Goal: Check status: Check status

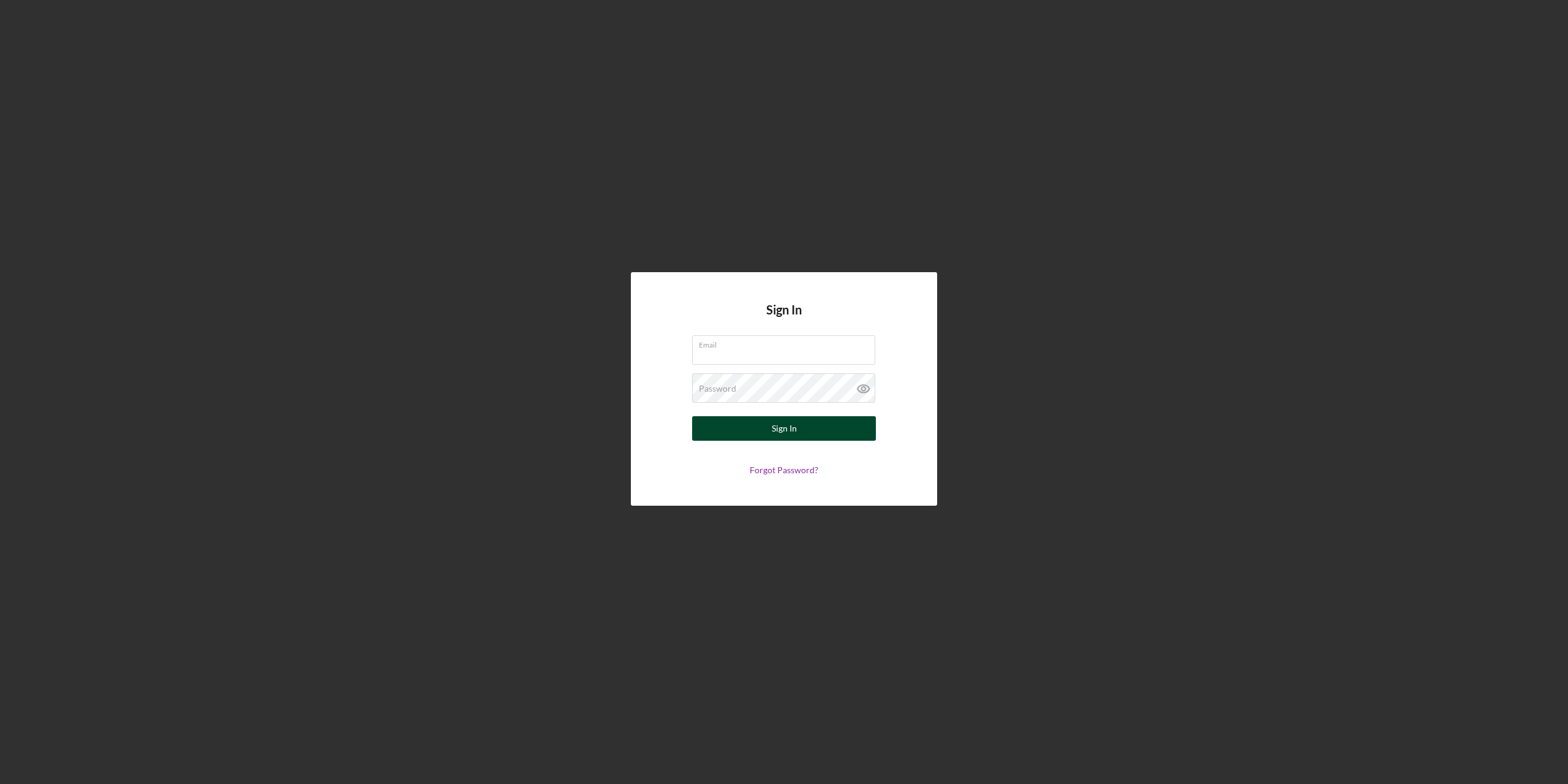
type input "[PERSON_NAME][EMAIL_ADDRESS][PERSON_NAME][DOMAIN_NAME]"
click at [815, 427] on button "Sign In" at bounding box center [784, 428] width 184 height 24
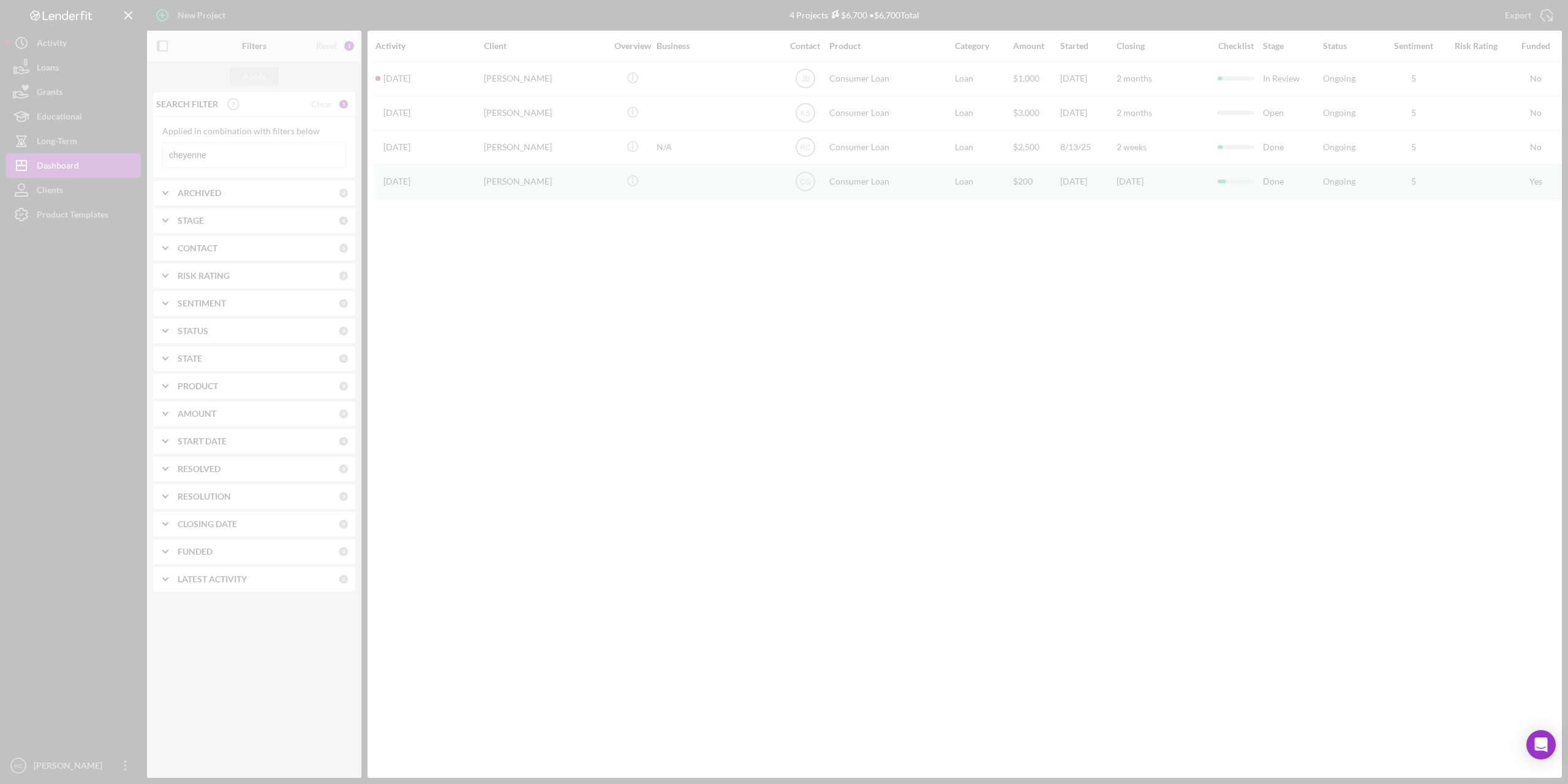
click at [297, 147] on div at bounding box center [784, 392] width 1568 height 784
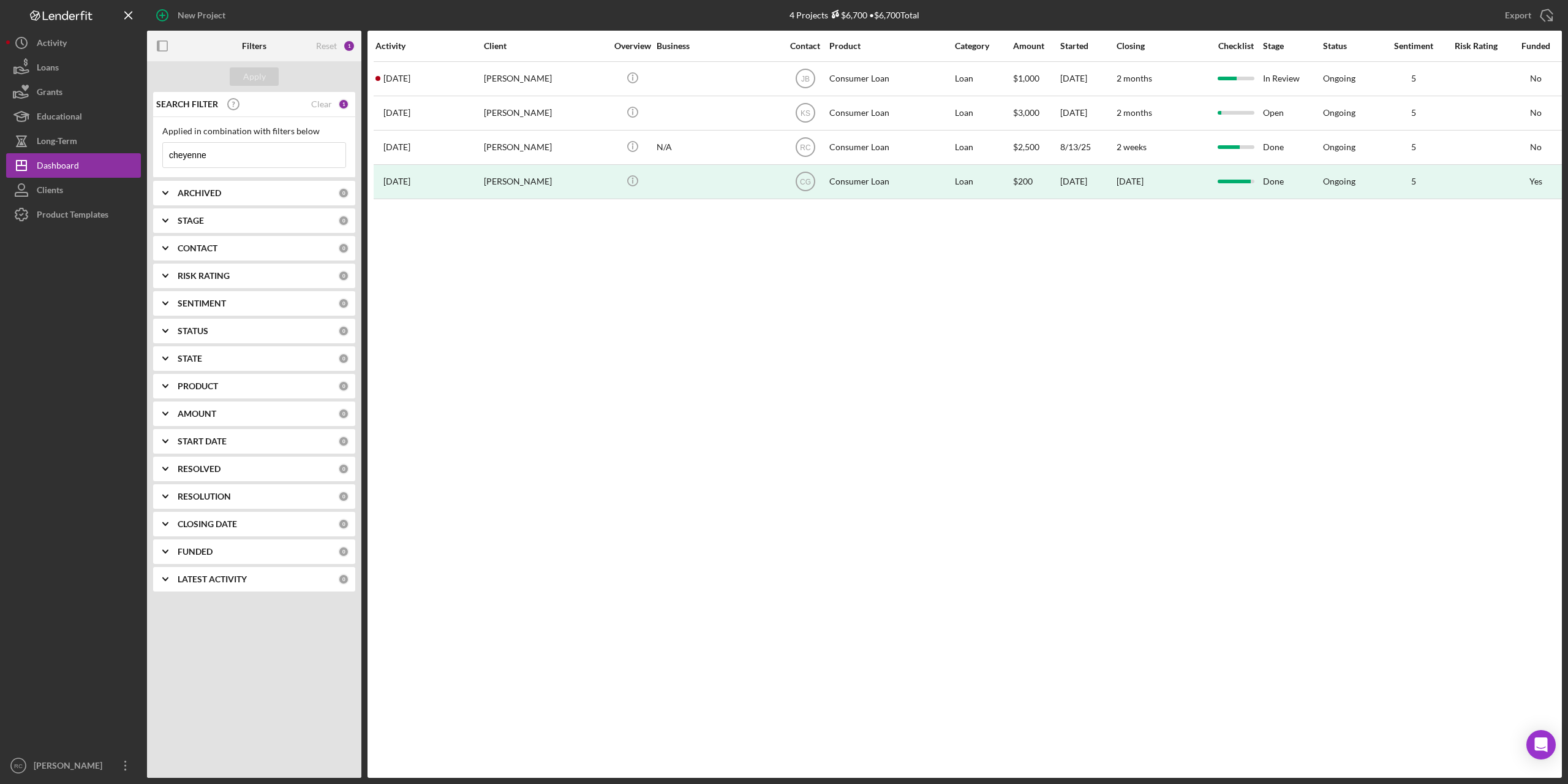
click at [241, 161] on input "cheyenne" at bounding box center [254, 154] width 183 height 24
type input "c"
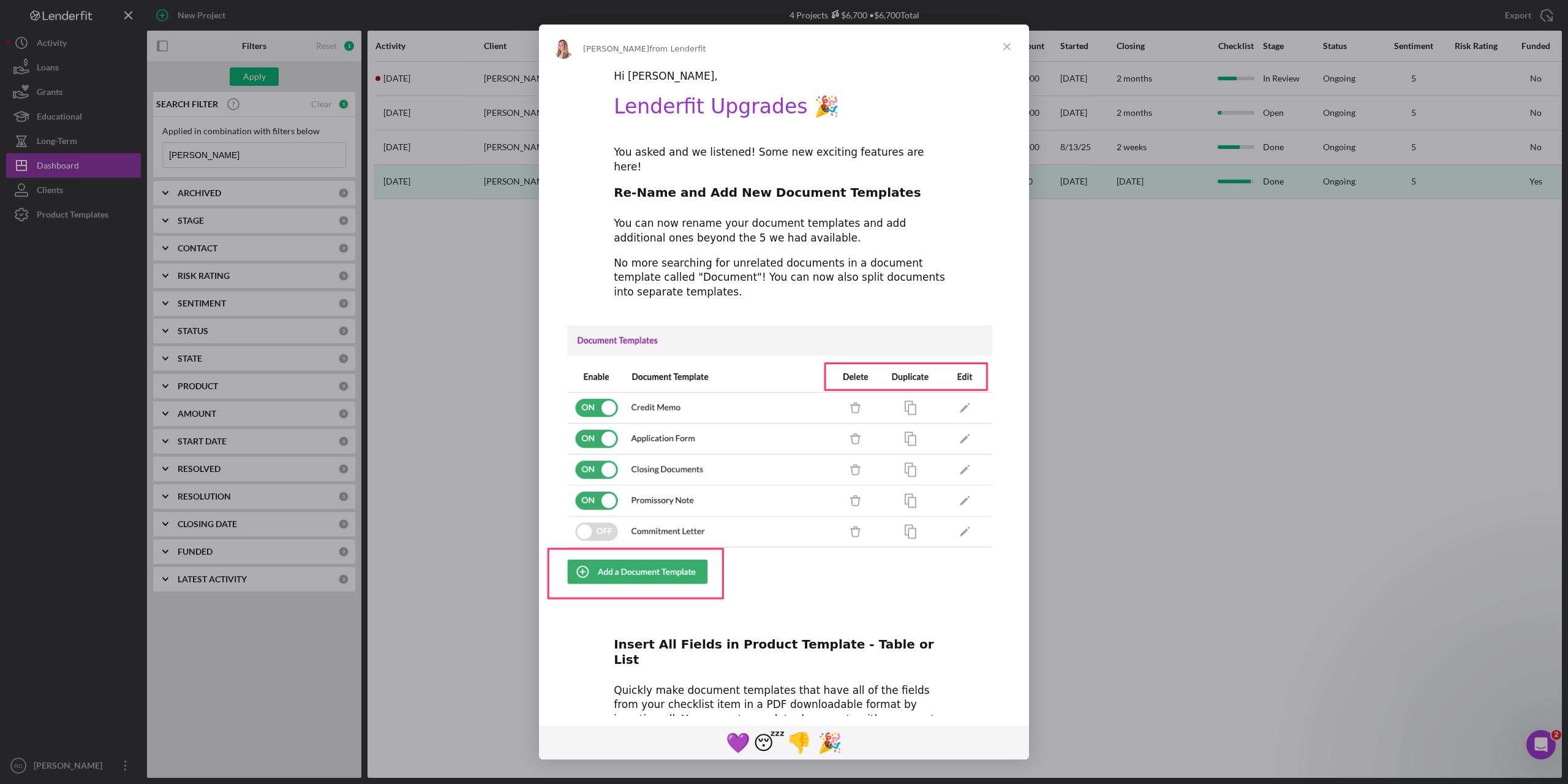
click at [1009, 43] on span "Close" at bounding box center [1007, 46] width 44 height 44
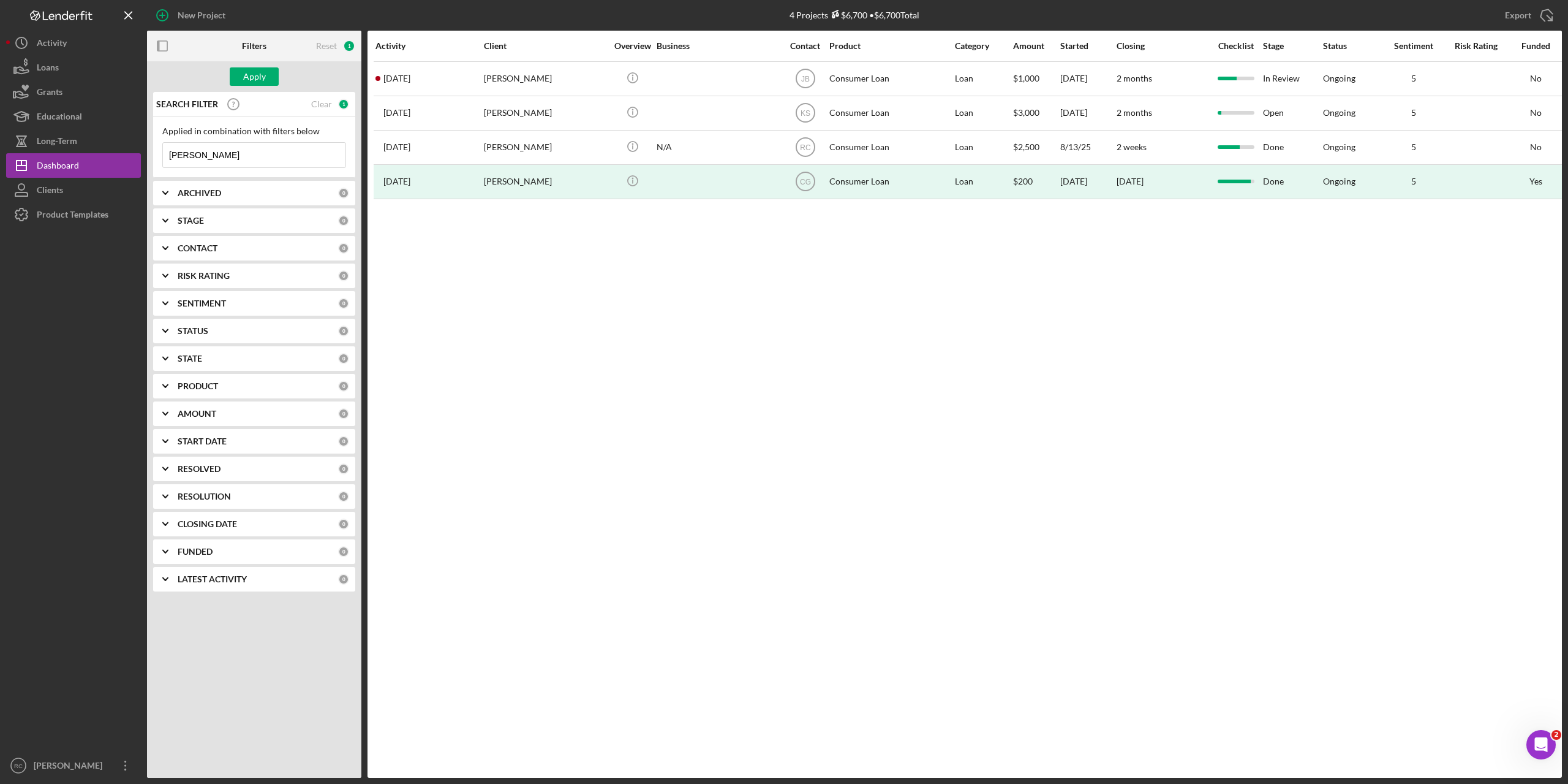
click at [199, 156] on input "[PERSON_NAME]" at bounding box center [254, 154] width 183 height 24
type input "[PERSON_NAME]"
click at [252, 73] on div "Apply" at bounding box center [255, 76] width 23 height 18
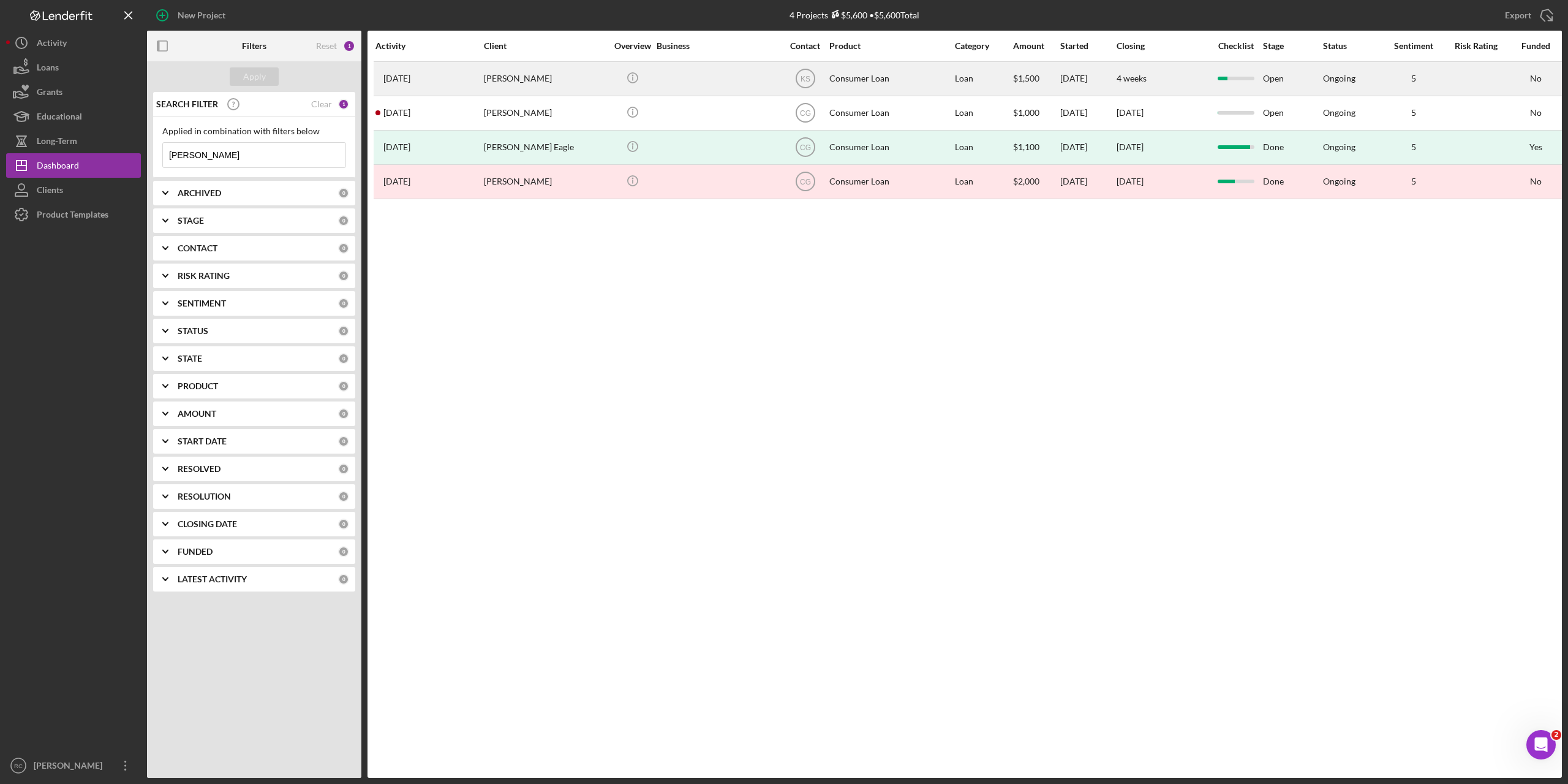
click at [505, 75] on div "[PERSON_NAME]" at bounding box center [545, 79] width 122 height 33
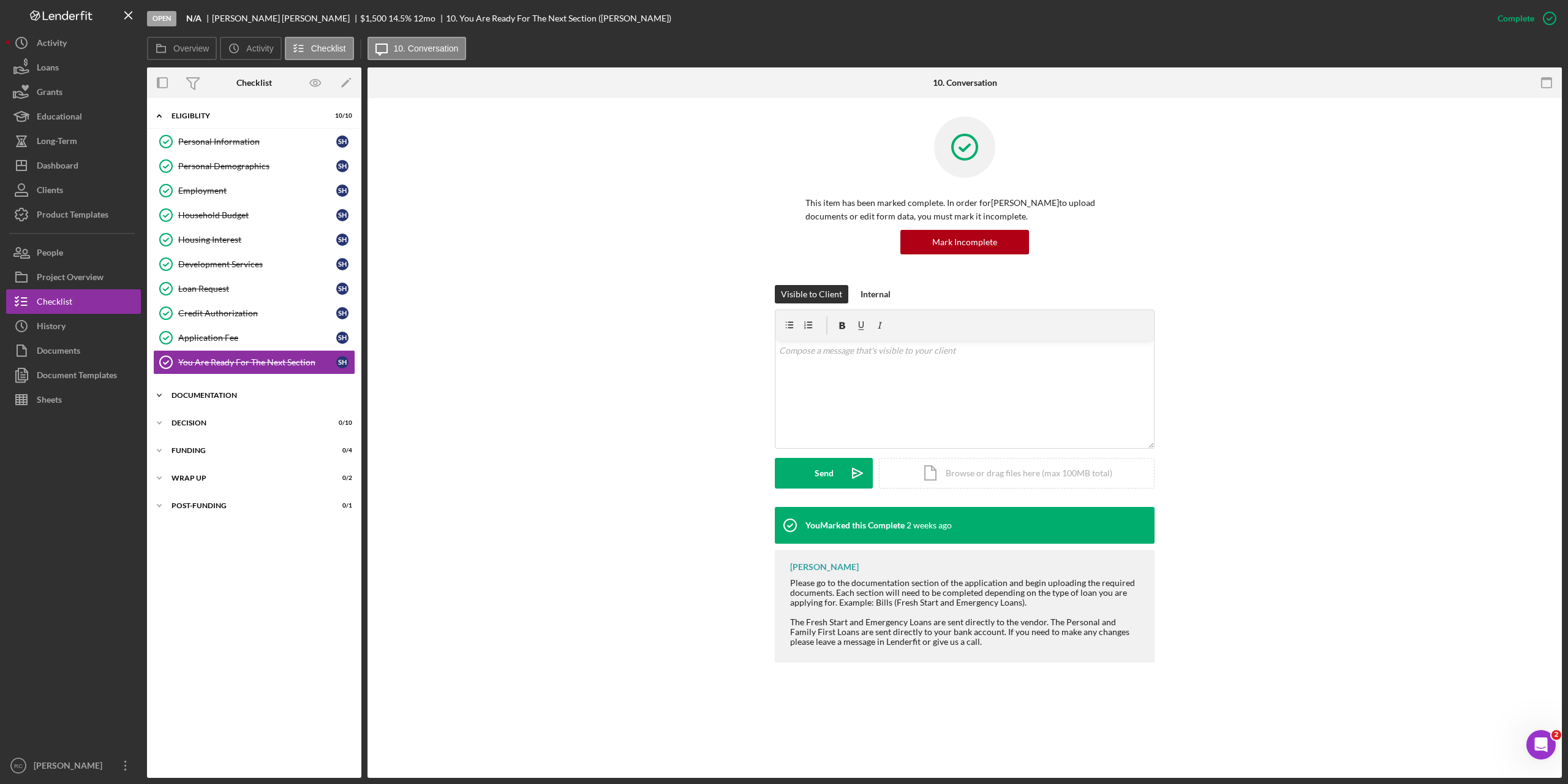
click at [213, 391] on div "Icon/Expander Documentation 0 / 9" at bounding box center [254, 395] width 215 height 24
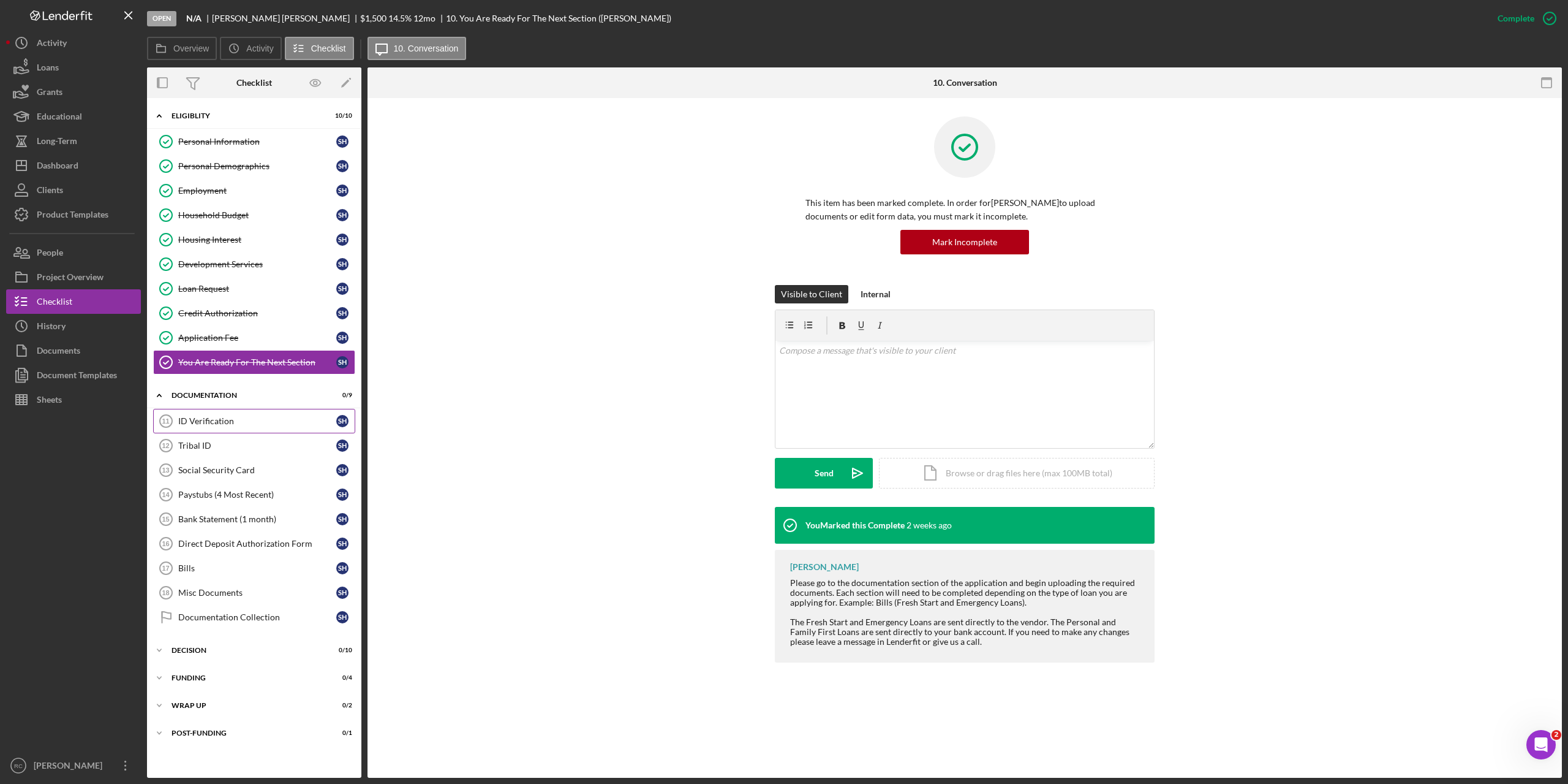
click at [217, 423] on div "ID Verification" at bounding box center [257, 421] width 158 height 10
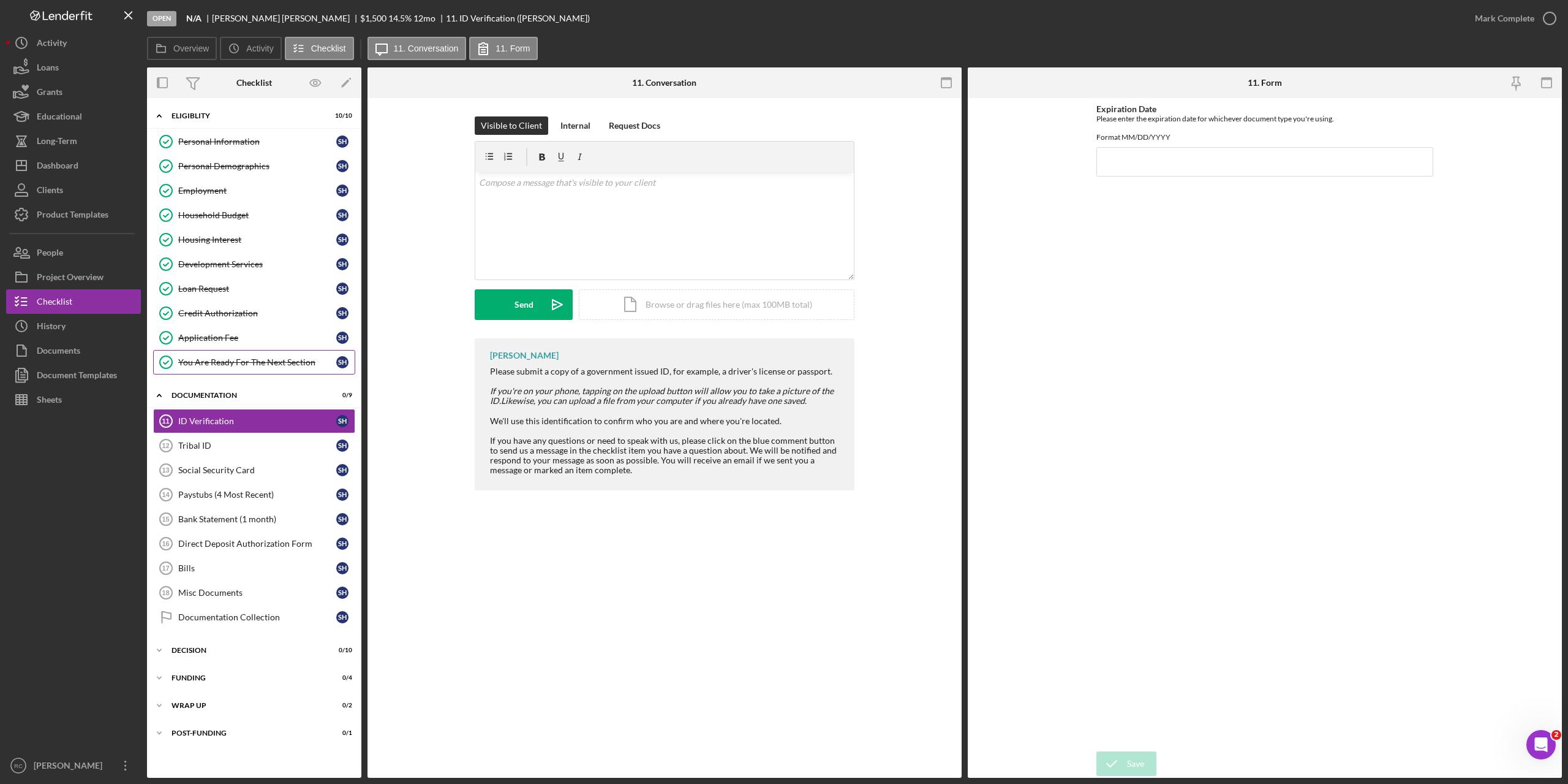
click at [213, 360] on div "You Are Ready For The Next Section" at bounding box center [257, 362] width 158 height 10
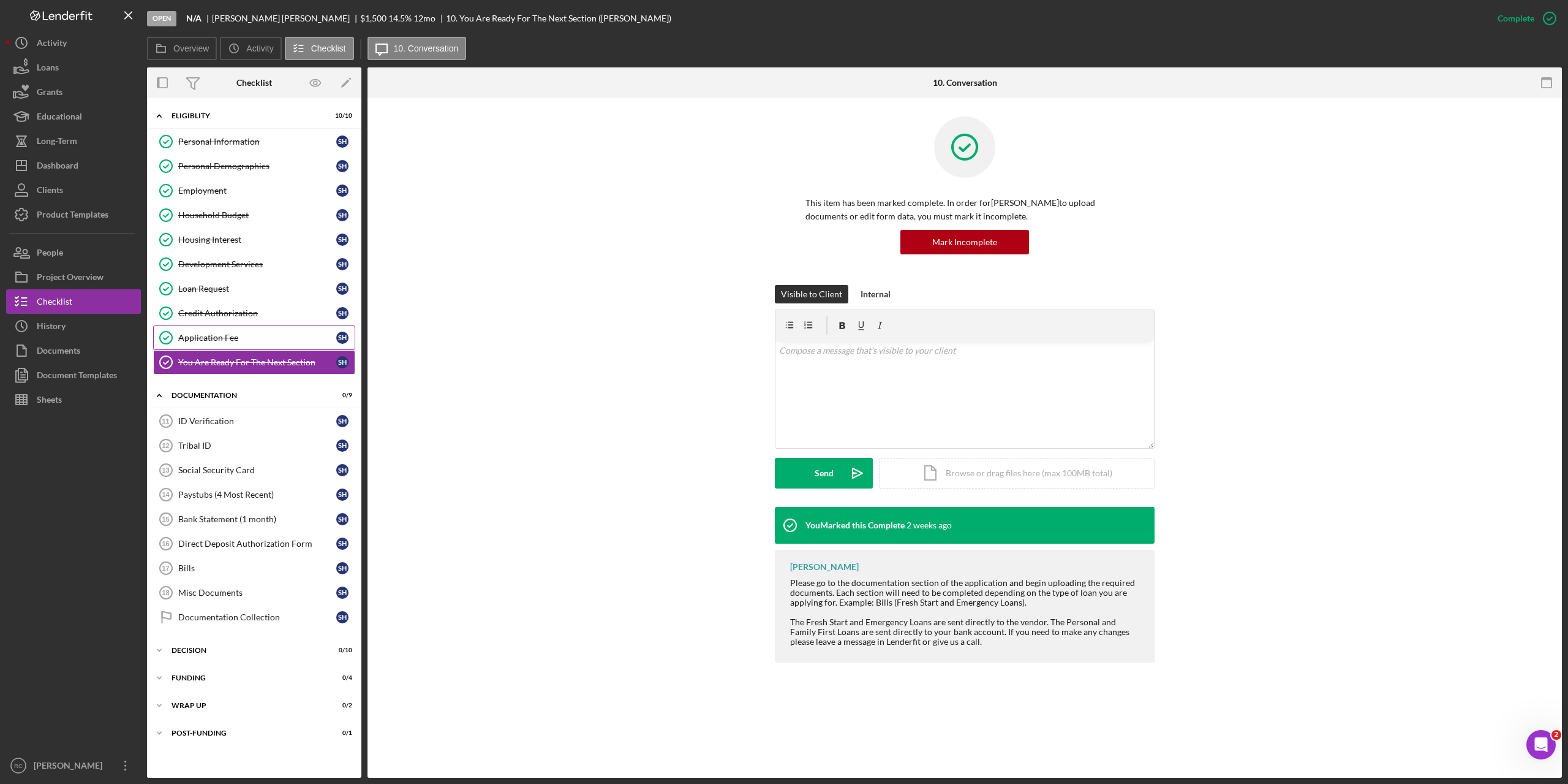
click at [217, 336] on div "Application Fee" at bounding box center [257, 338] width 158 height 10
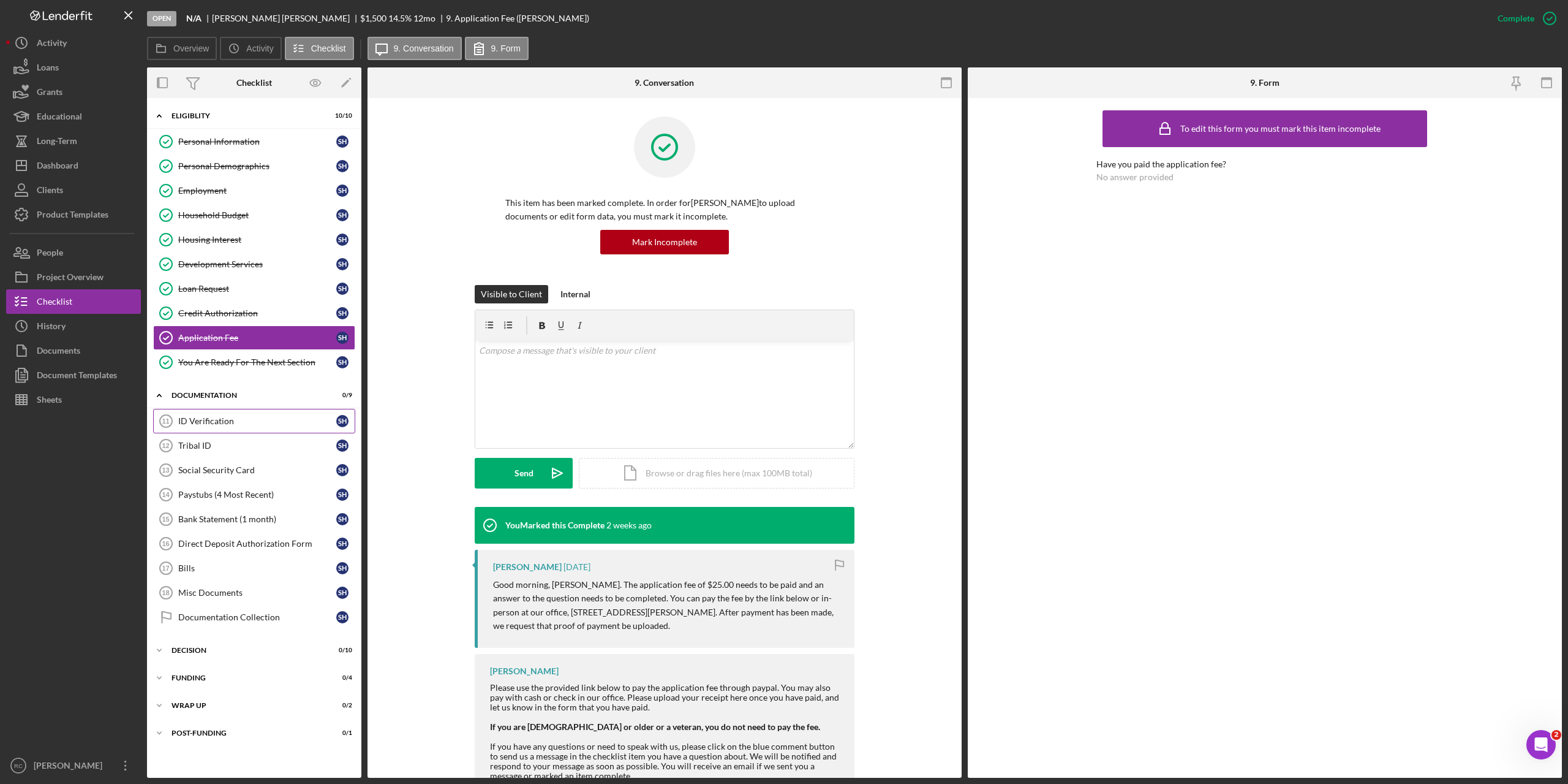
drag, startPoint x: 213, startPoint y: 406, endPoint x: 214, endPoint y: 417, distance: 11.0
click at [213, 409] on div "Icon/Expander Documentation 0 / 9 ID Verification 11 ID Verification S H Tribal…" at bounding box center [254, 510] width 215 height 252
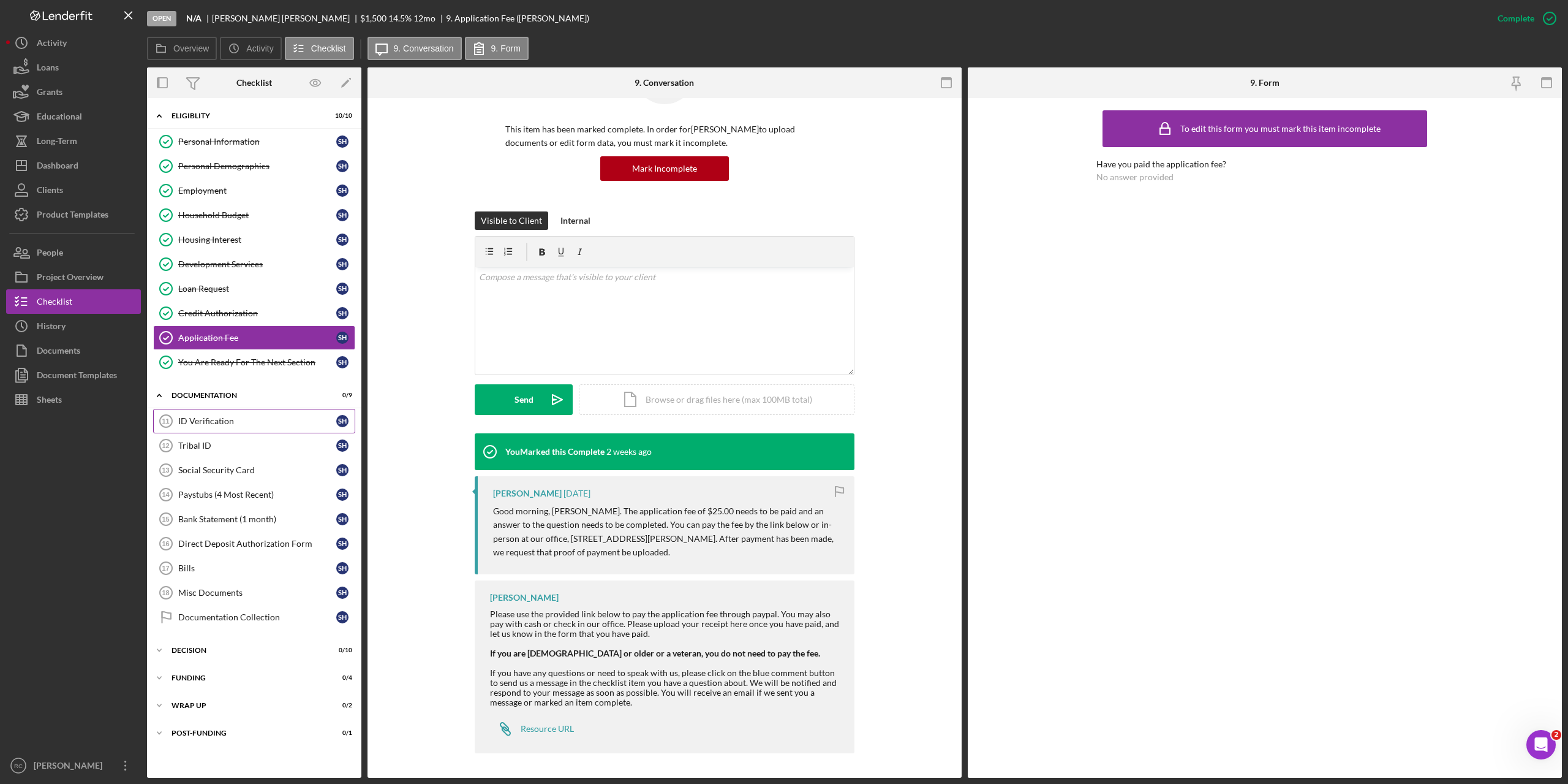
click at [211, 422] on div "ID Verification" at bounding box center [257, 421] width 158 height 10
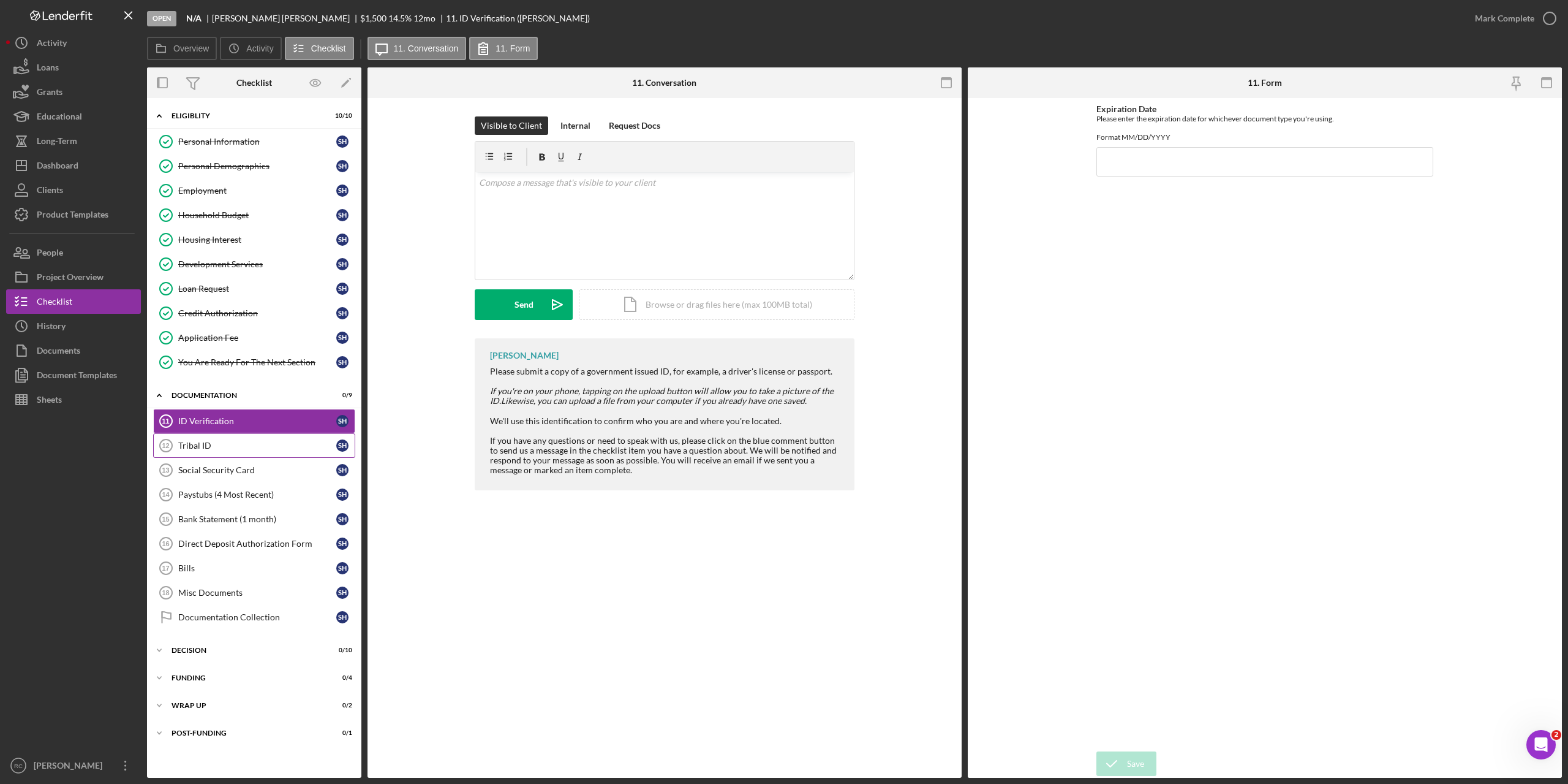
click at [194, 441] on div "Tribal ID" at bounding box center [257, 446] width 158 height 10
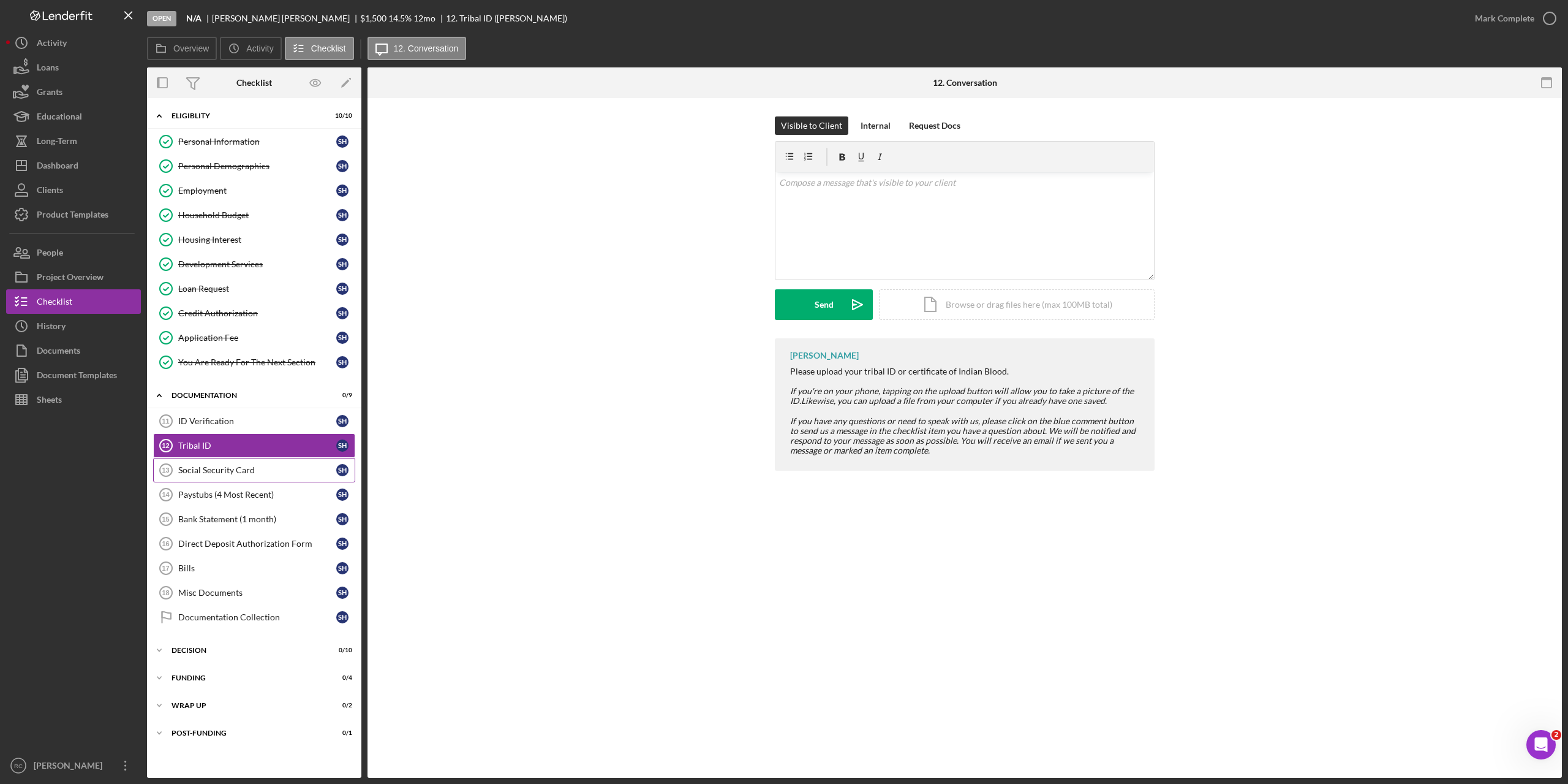
click at [200, 465] on div "Social Security Card" at bounding box center [257, 470] width 158 height 10
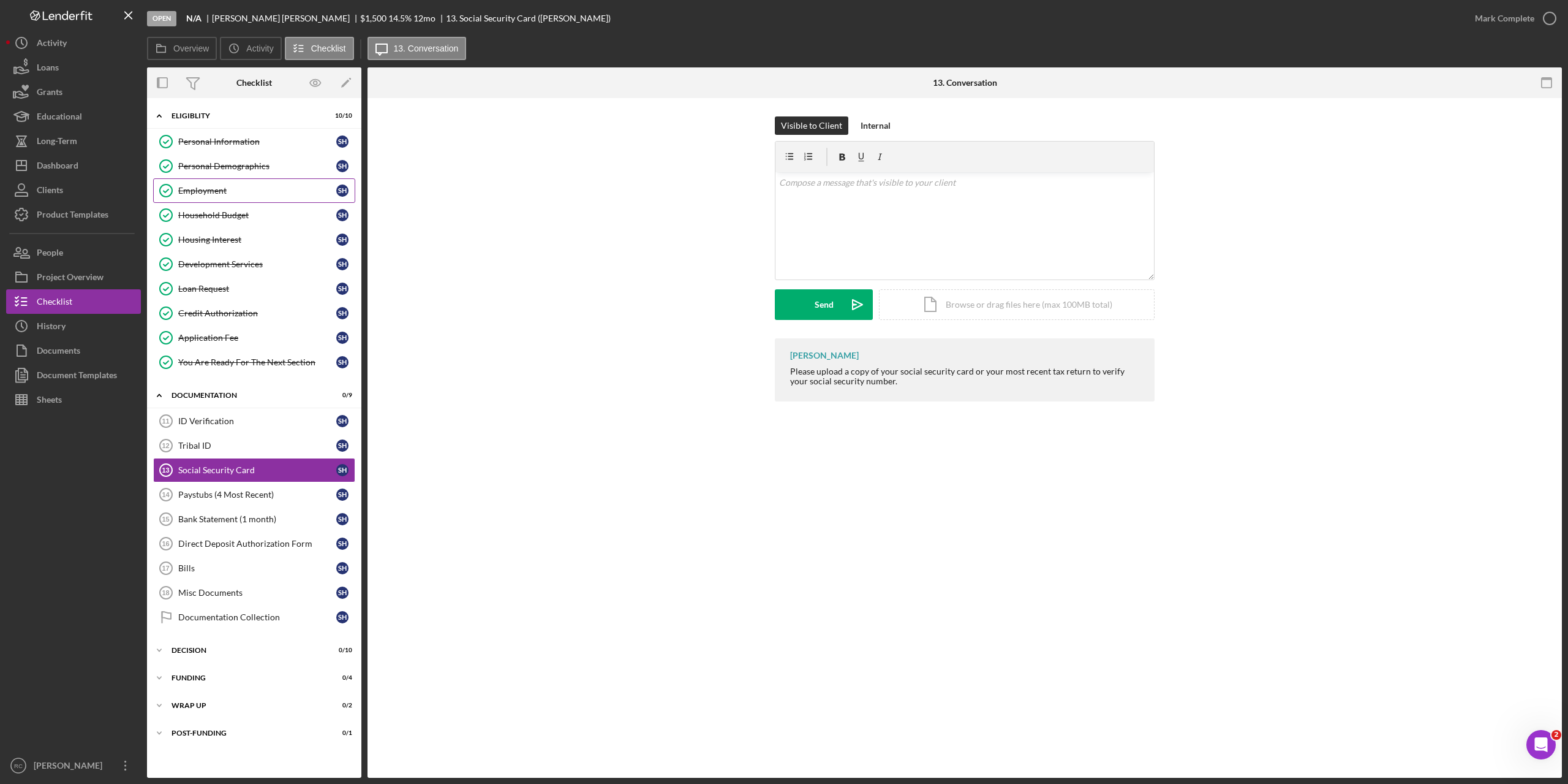
click at [217, 194] on div "Employment" at bounding box center [257, 191] width 158 height 10
